Goal: Use online tool/utility: Utilize a website feature to perform a specific function

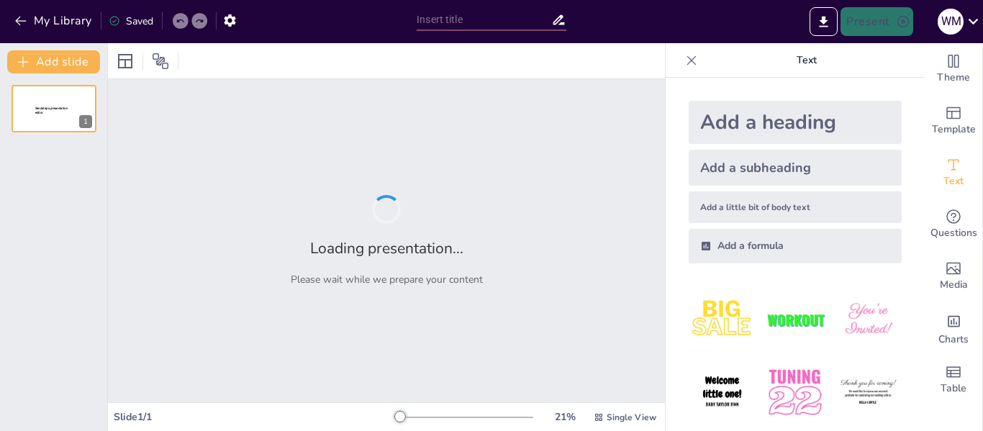
type input "Protección del Patrimonio Cultural: Normas y Regulaciones Específicas"
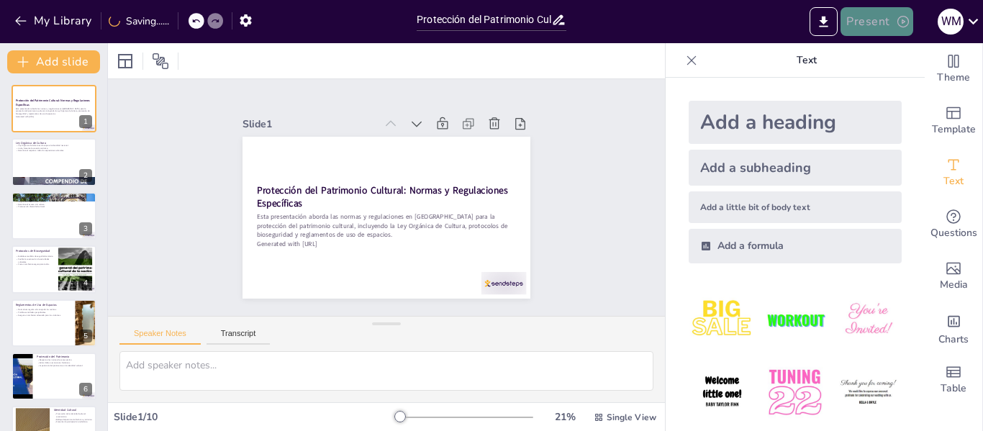
click at [870, 18] on button "Present" at bounding box center [877, 21] width 72 height 29
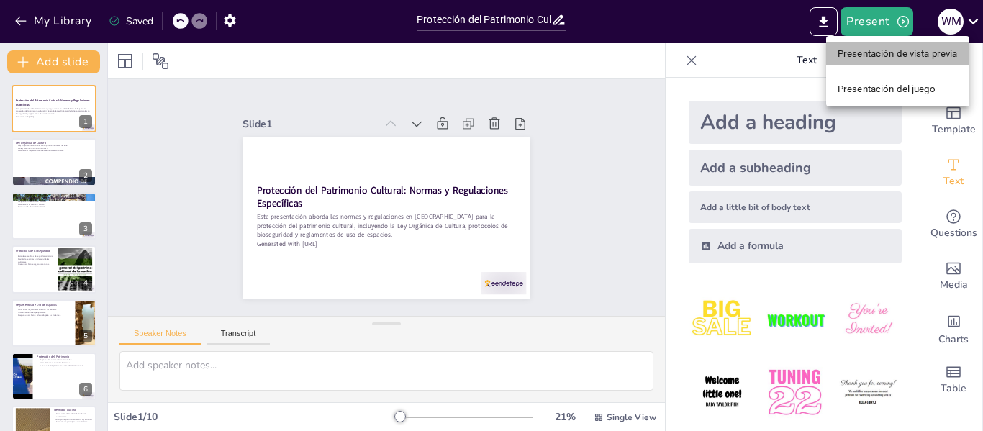
click at [882, 51] on font "Presentación de vista previa" at bounding box center [898, 53] width 120 height 11
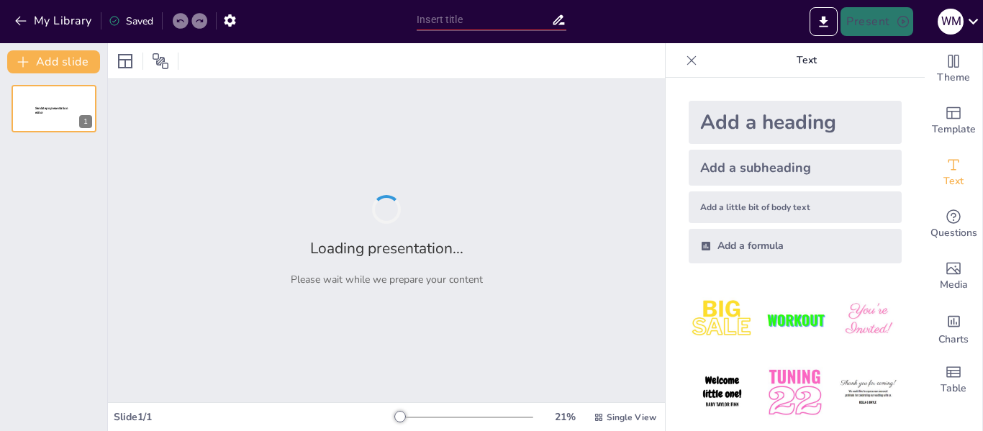
type input "Protección del Patrimonio Cultural: Normas y Regulaciones Específicas"
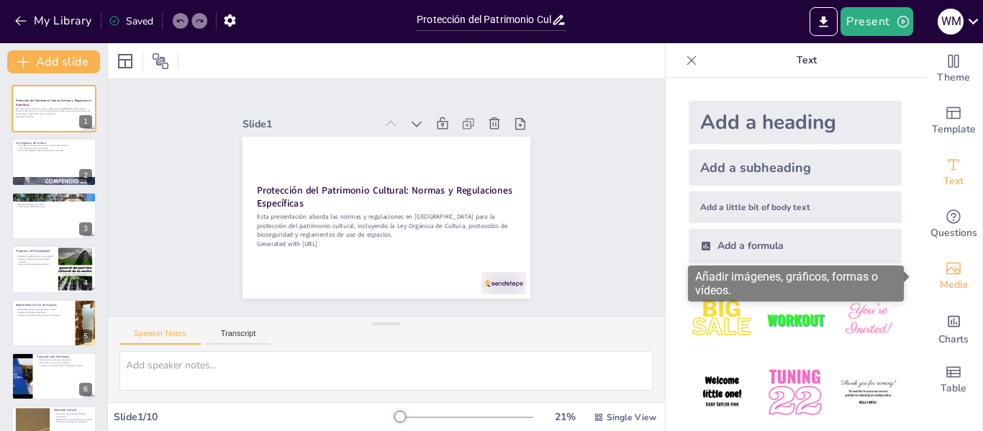
click at [947, 272] on icon "Add images, graphics, shapes or video" at bounding box center [954, 269] width 14 height 12
